Goal: Navigation & Orientation: Understand site structure

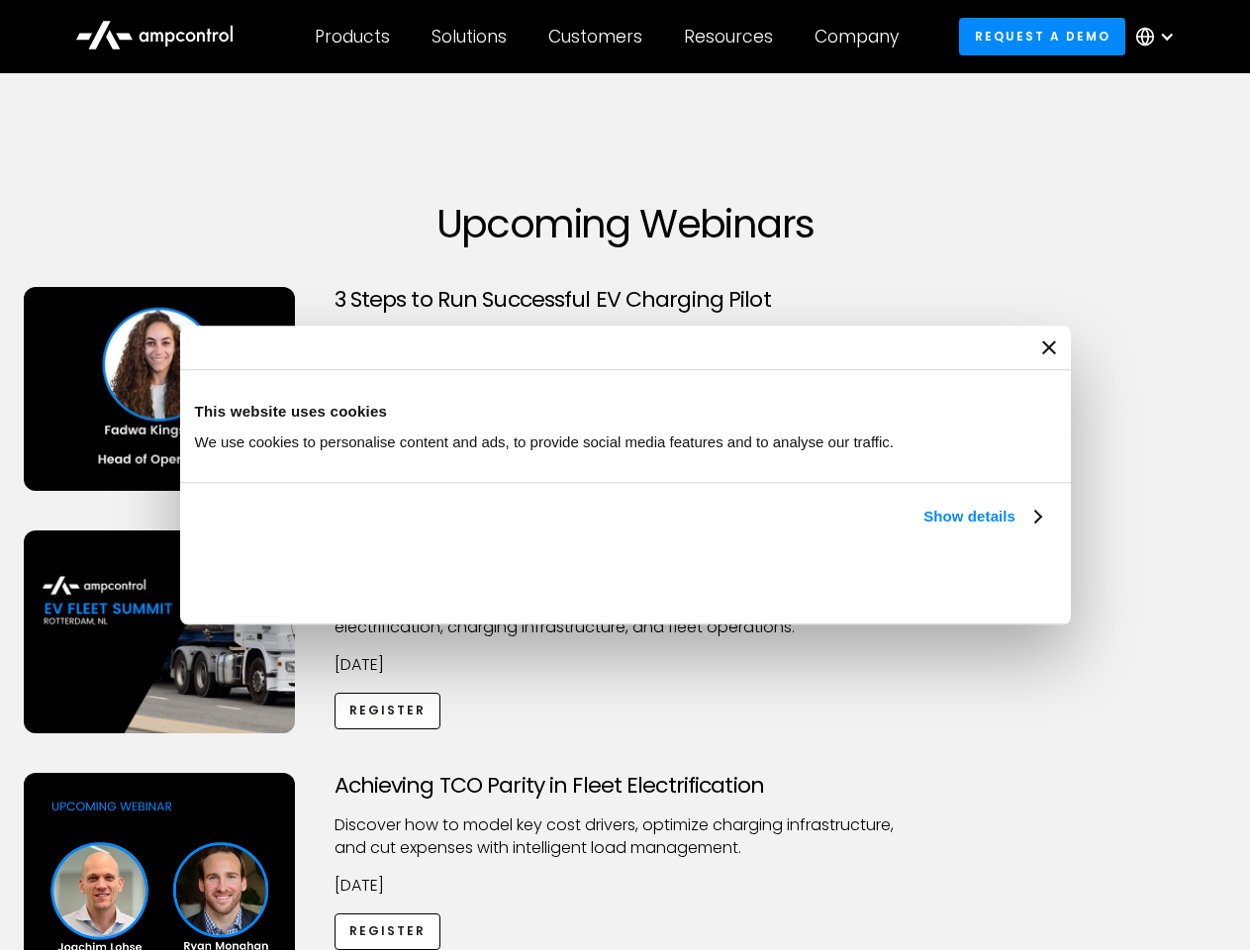
click at [923, 528] on link "Show details" at bounding box center [981, 517] width 117 height 24
click at [0, 0] on div "Necessary cookies help make a website usable by enabling basic functions like p…" at bounding box center [0, 0] width 0 height 0
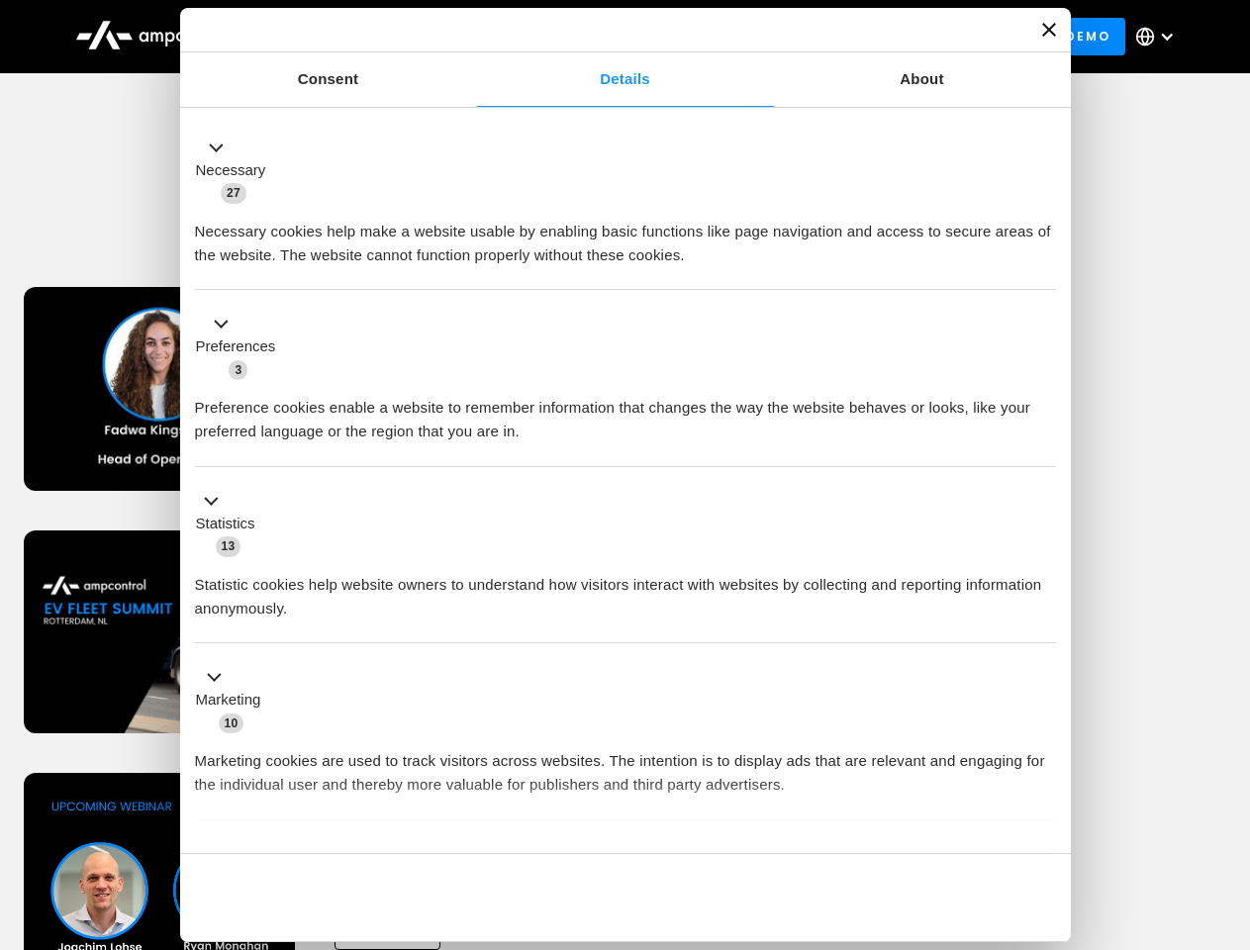
click at [1228, 798] on div "Achieving TCO Parity in Fleet Electrification Discover how to model key cost dr…" at bounding box center [625, 928] width 1243 height 311
click at [609, 37] on div "Customers" at bounding box center [595, 37] width 94 height 22
click at [351, 37] on div "Products" at bounding box center [352, 37] width 75 height 22
click at [470, 37] on div "Solutions" at bounding box center [468, 37] width 75 height 22
click at [599, 37] on div "Customers" at bounding box center [595, 37] width 94 height 22
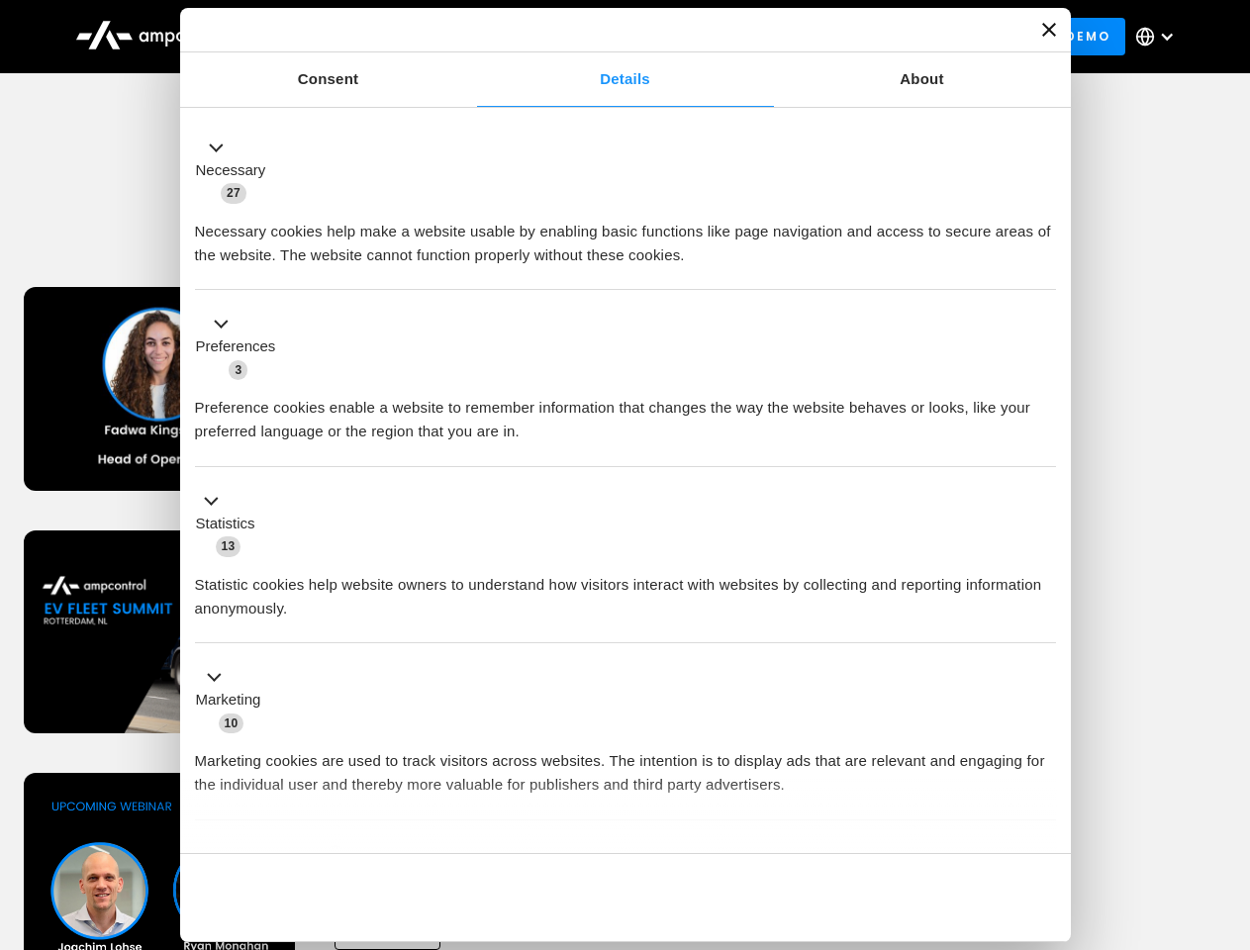
click at [732, 37] on div "Resources" at bounding box center [728, 37] width 89 height 22
click at [863, 37] on div "Company" at bounding box center [856, 37] width 84 height 22
click at [1160, 37] on div at bounding box center [1167, 37] width 16 height 16
